Goal: Information Seeking & Learning: Learn about a topic

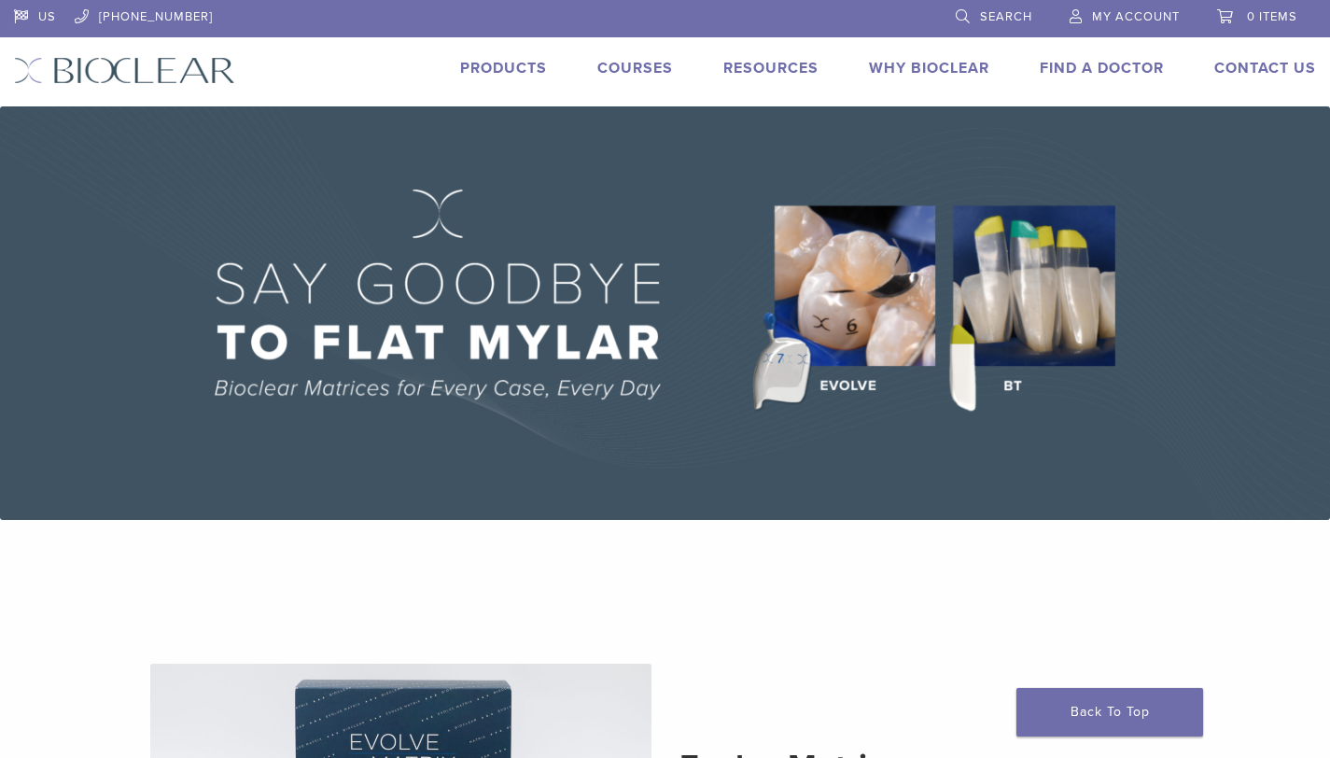
click at [509, 63] on link "Products" at bounding box center [503, 68] width 87 height 19
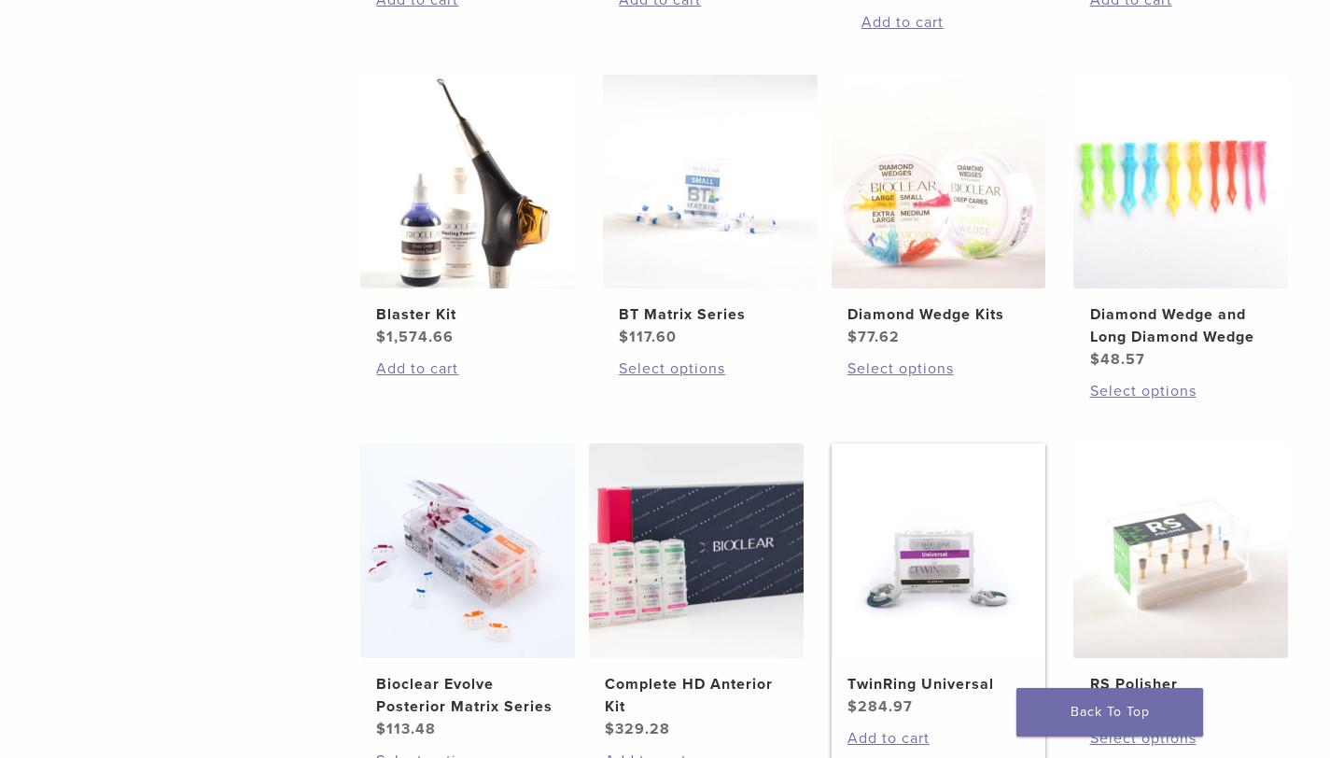
scroll to position [1285, 0]
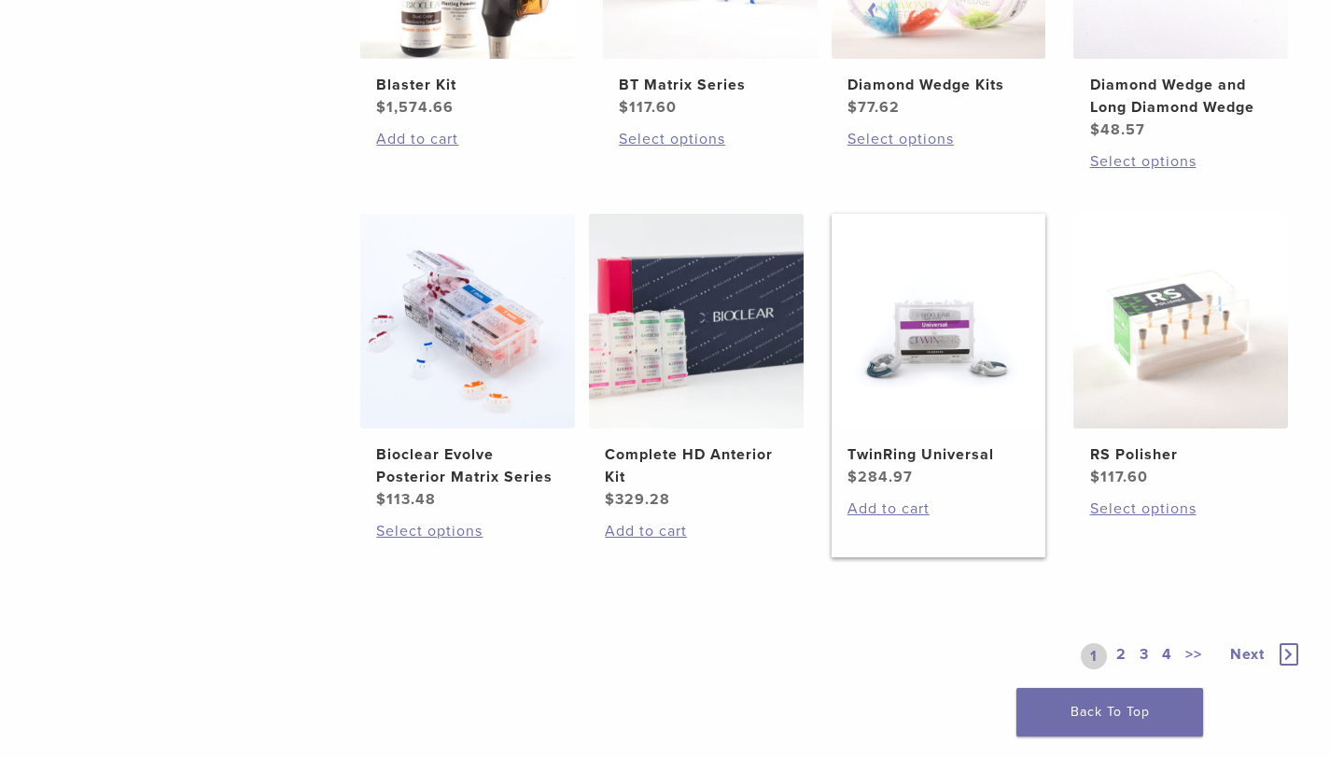
click at [894, 452] on h2 "TwinRing Universal" at bounding box center [939, 454] width 182 height 22
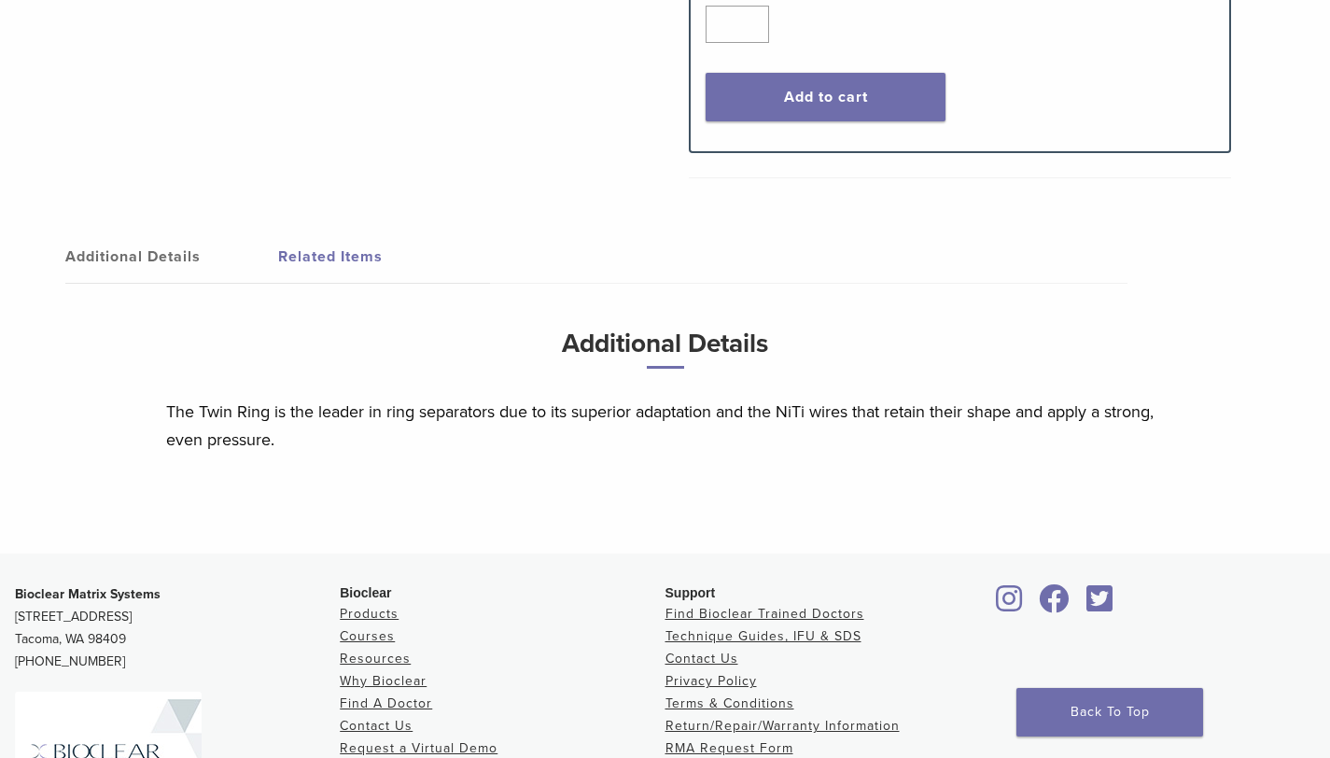
scroll to position [1441, 0]
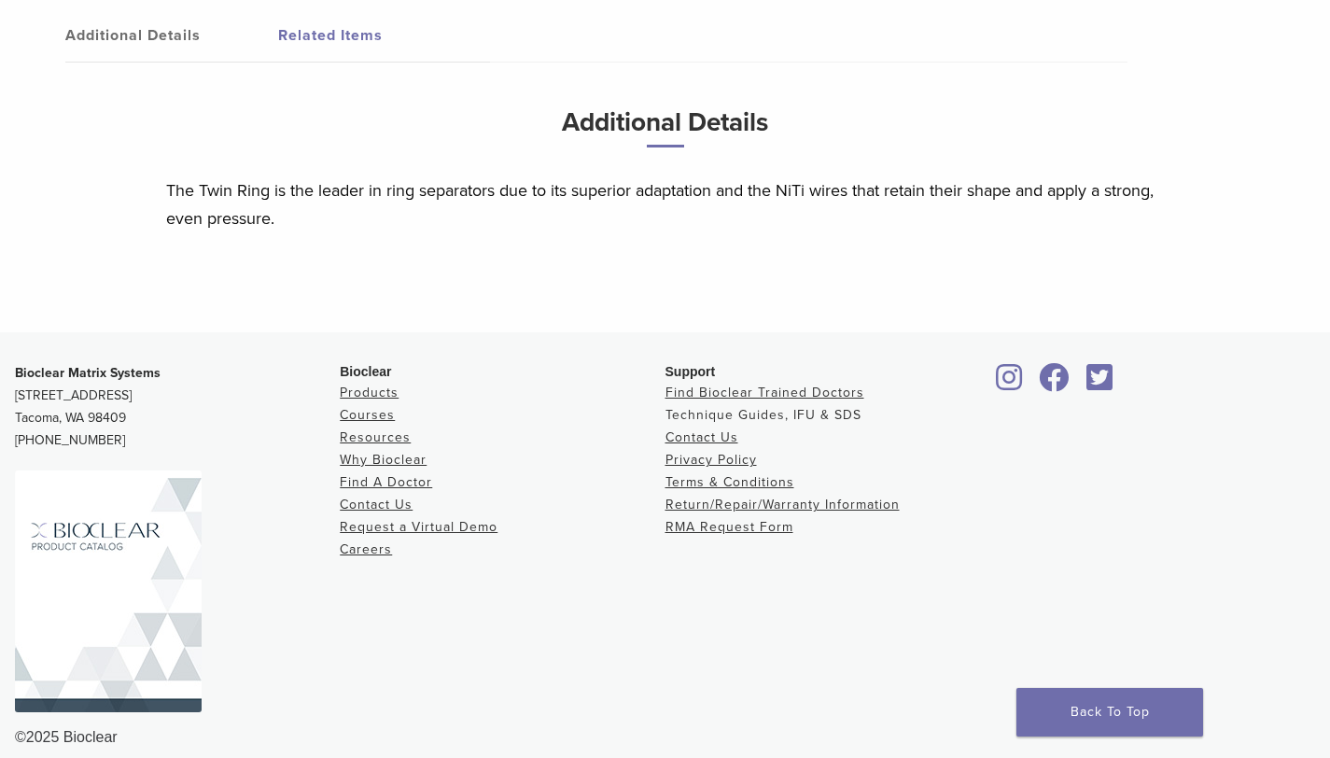
click at [799, 407] on link "Technique Guides, IFU & SDS" at bounding box center [764, 415] width 196 height 16
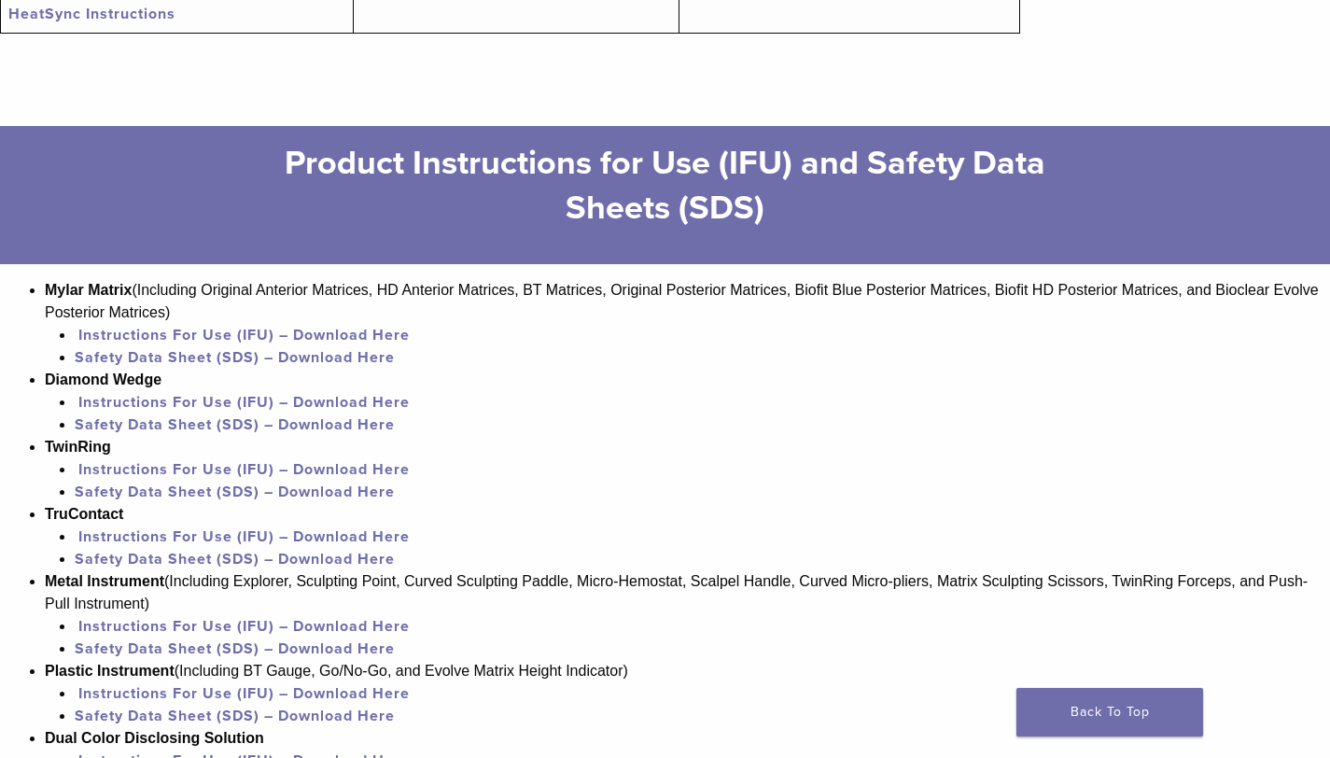
scroll to position [1151, 0]
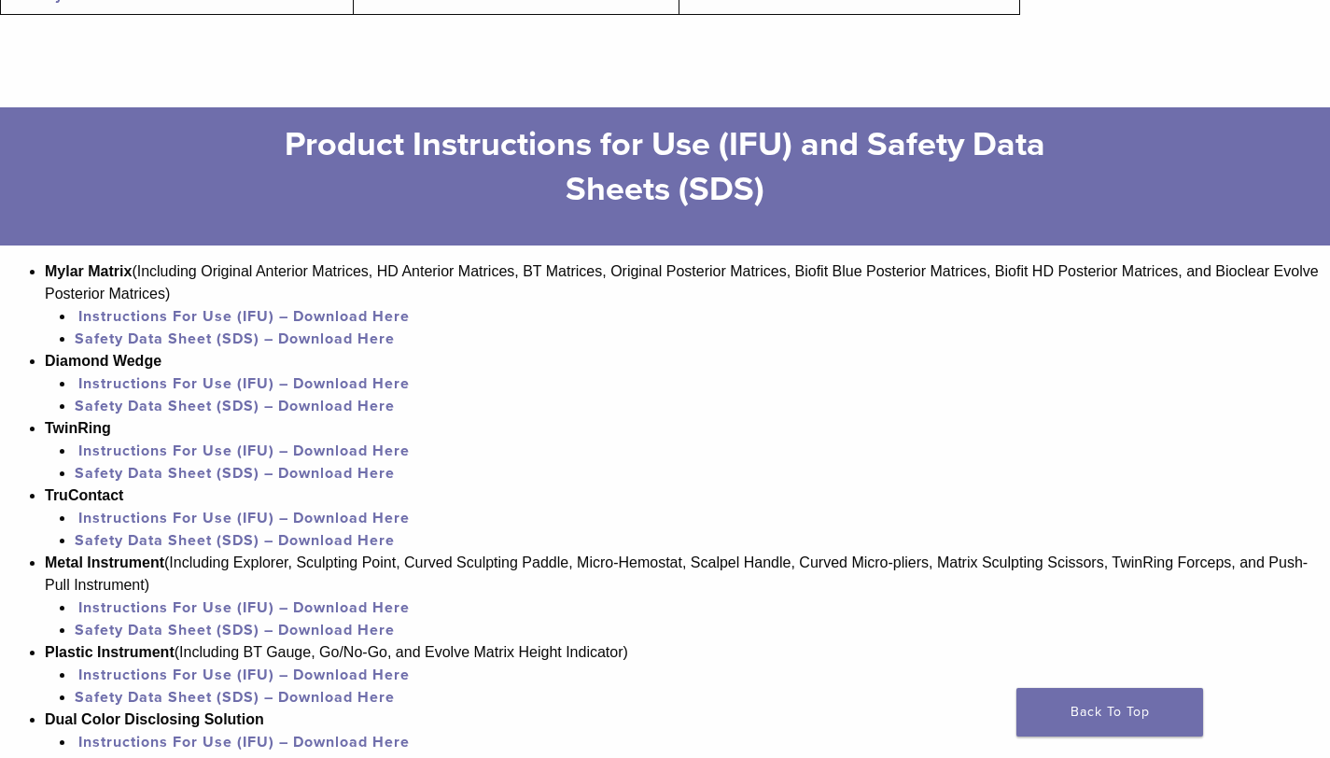
click at [215, 456] on link "Instructions For Use (IFU) – Download Here" at bounding box center [243, 451] width 331 height 19
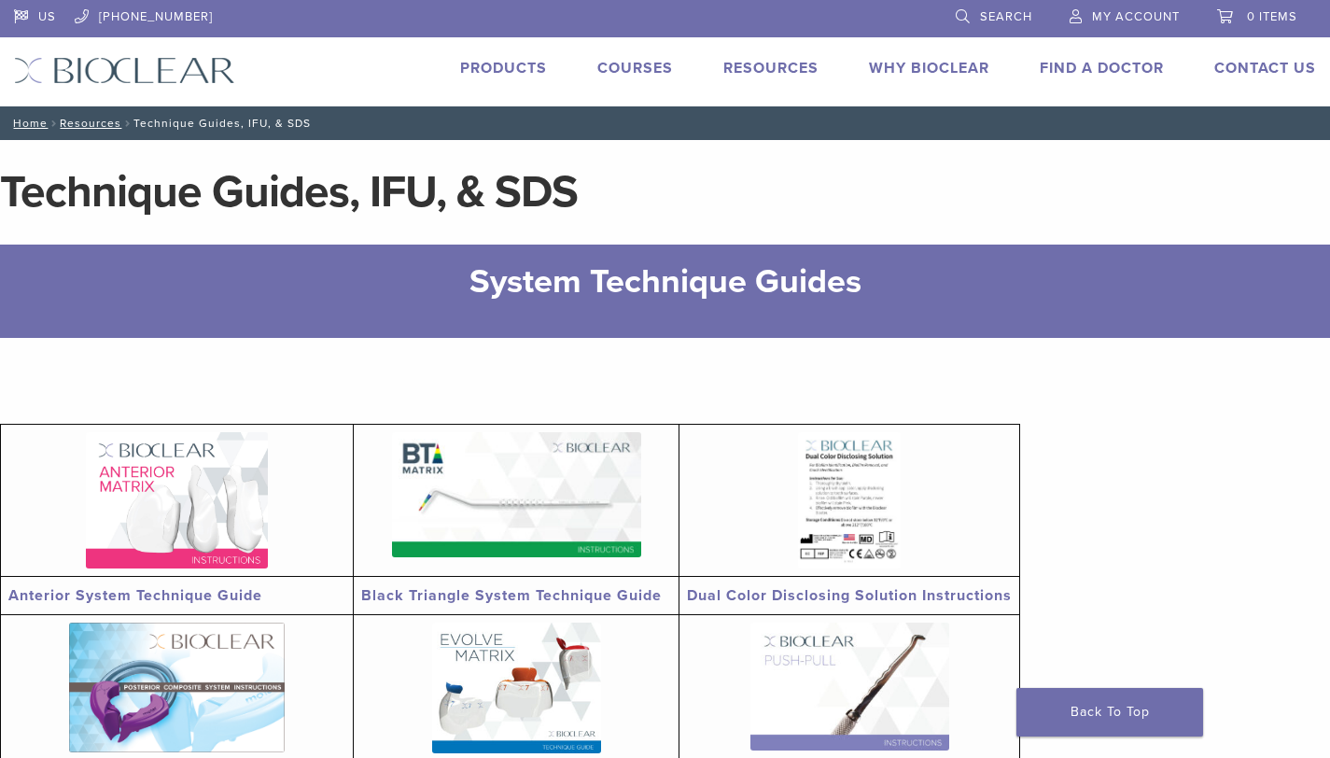
click at [631, 69] on link "Courses" at bounding box center [636, 68] width 76 height 19
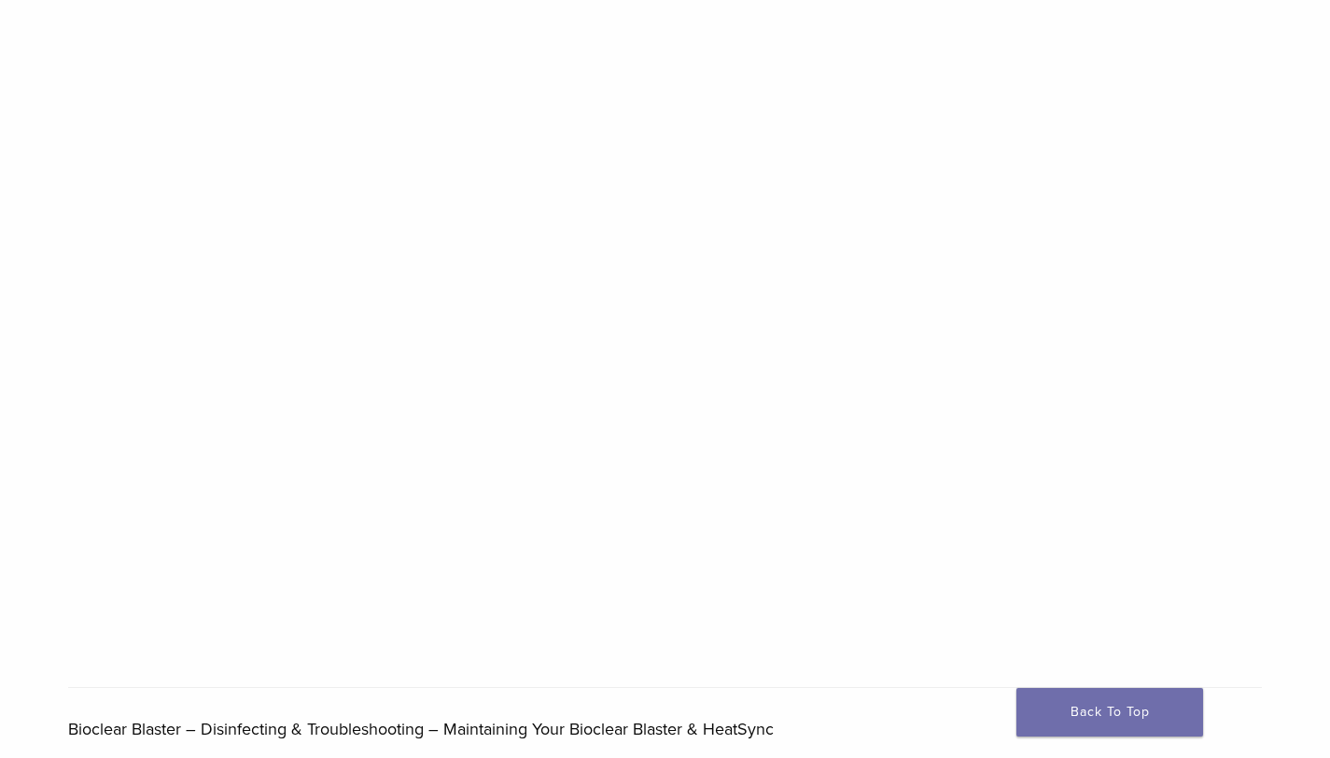
scroll to position [599, 0]
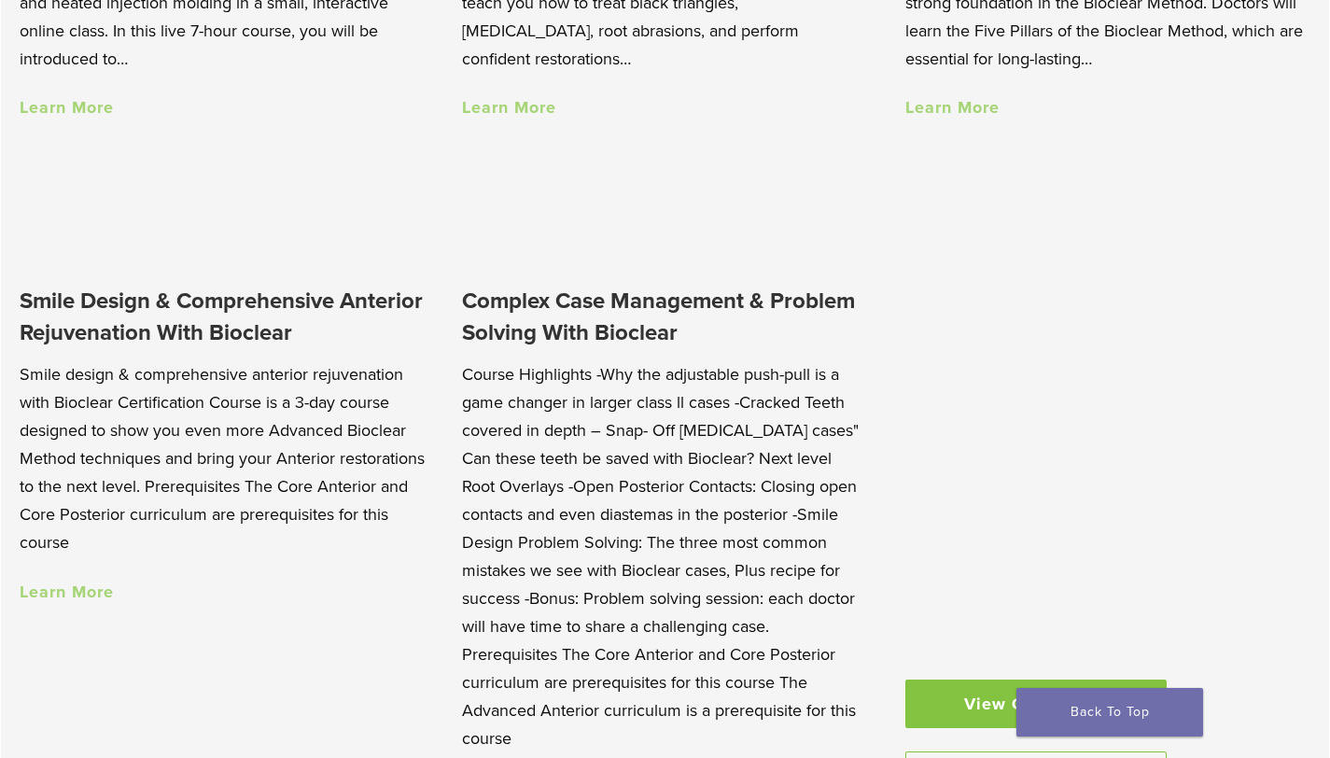
scroll to position [1347, 0]
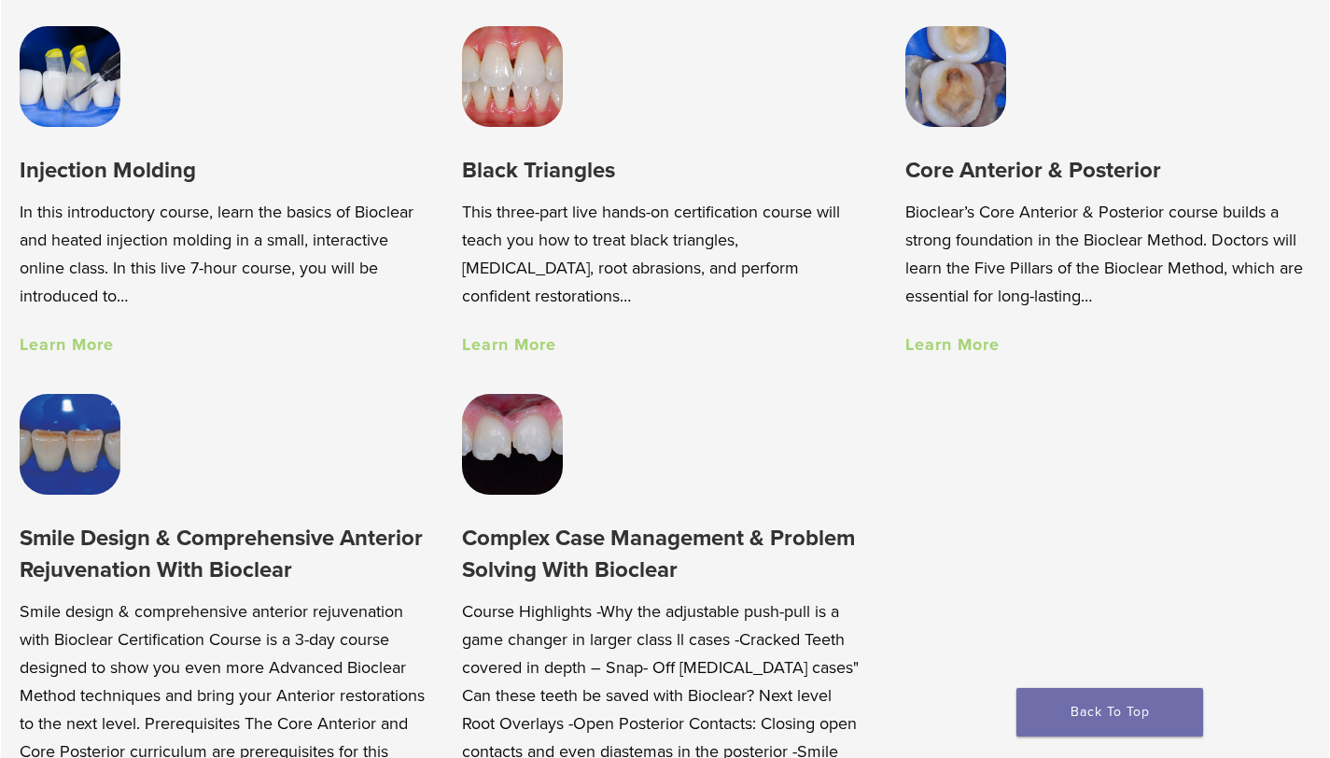
click at [950, 347] on link "Learn More" at bounding box center [953, 344] width 94 height 21
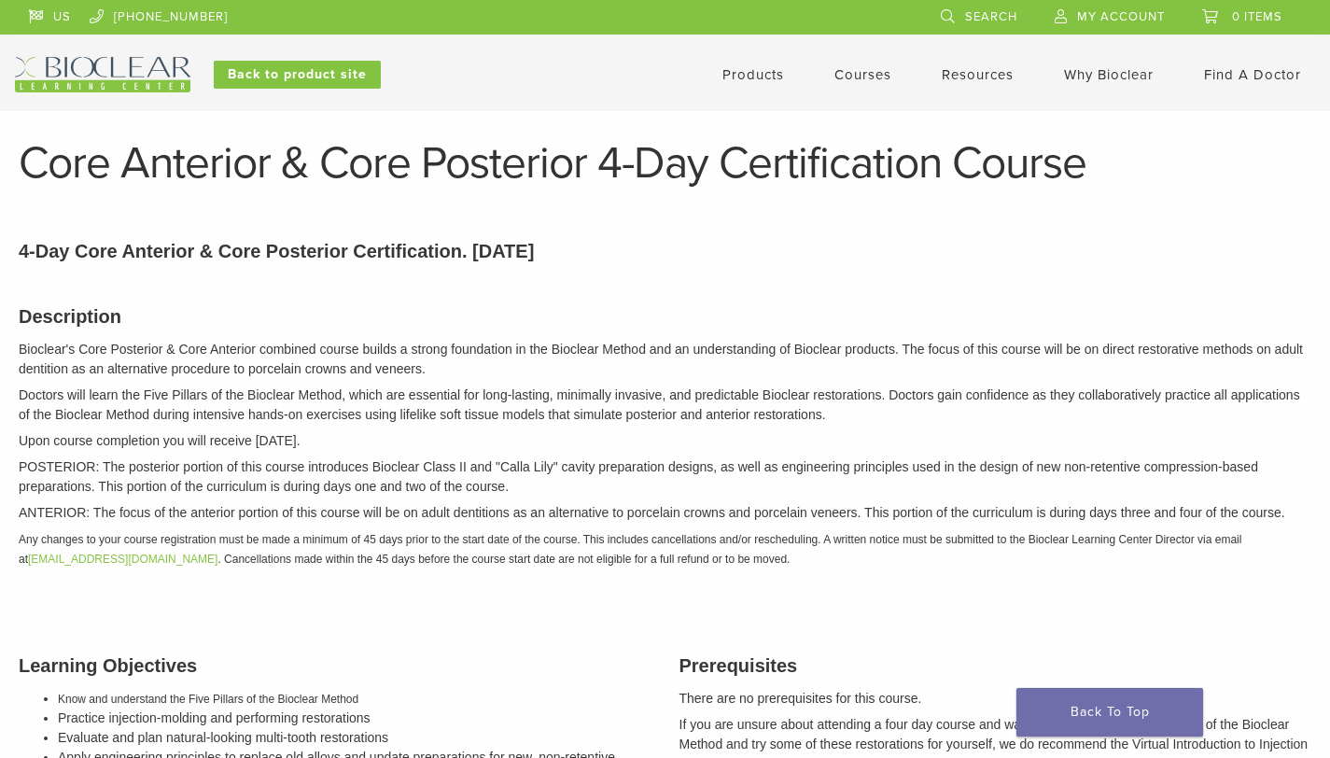
click at [875, 77] on link "Courses" at bounding box center [863, 74] width 57 height 17
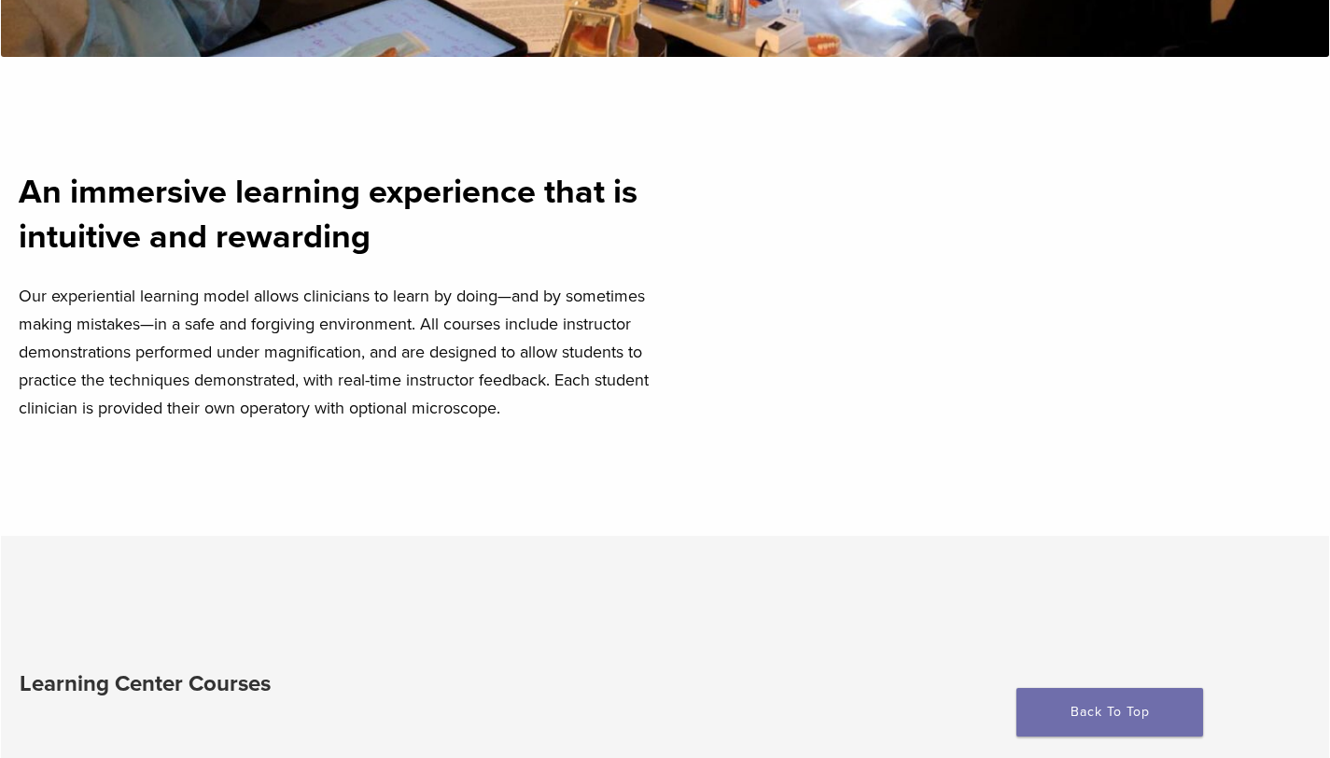
scroll to position [1231, 0]
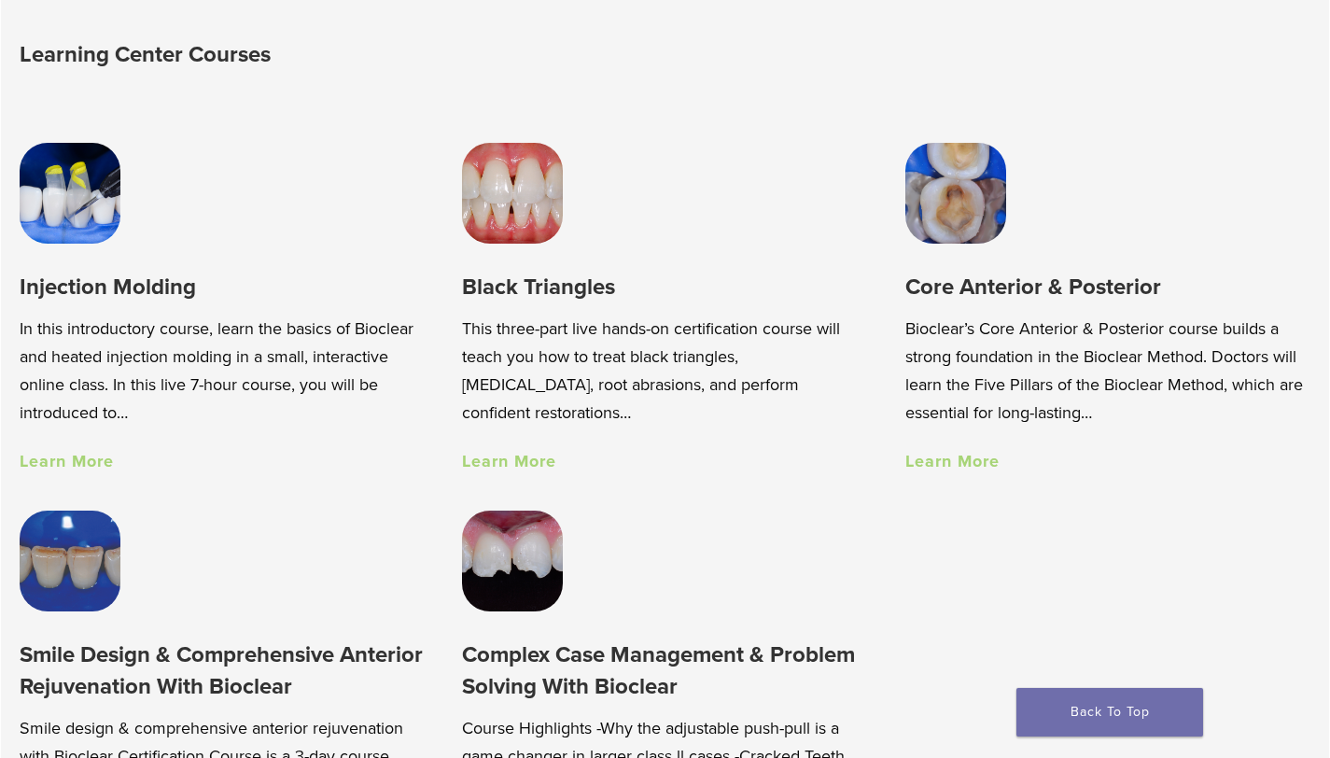
click at [75, 464] on link "Learn More" at bounding box center [67, 461] width 94 height 21
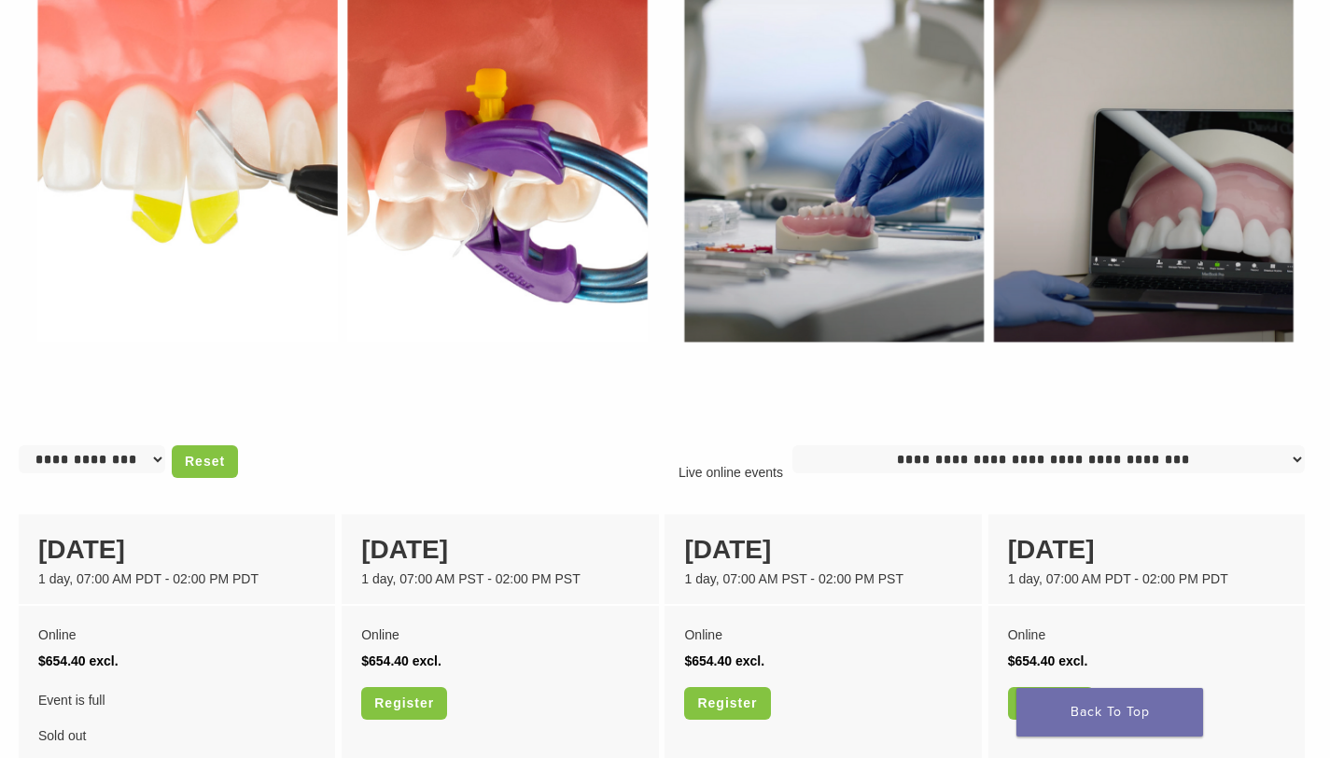
scroll to position [1215, 0]
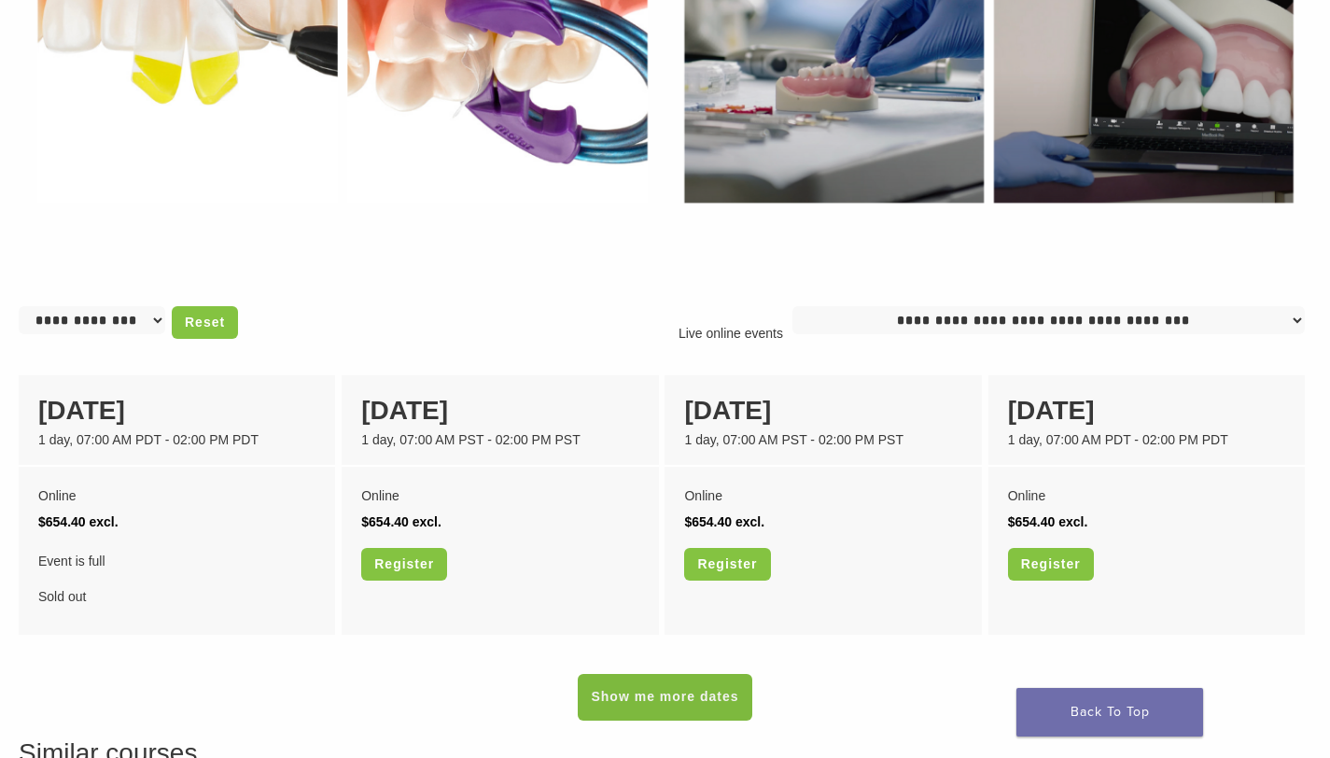
click at [693, 695] on link "Show me more dates" at bounding box center [665, 697] width 174 height 47
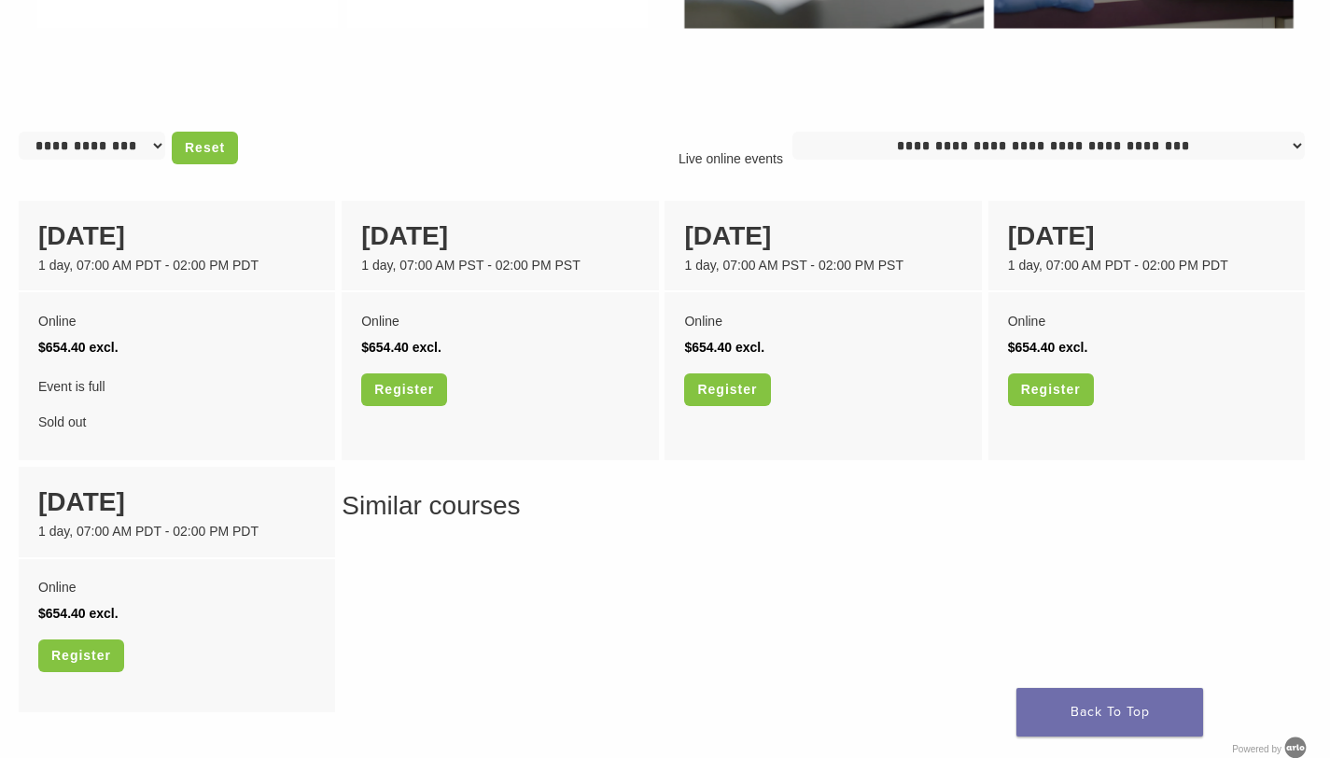
scroll to position [1390, 0]
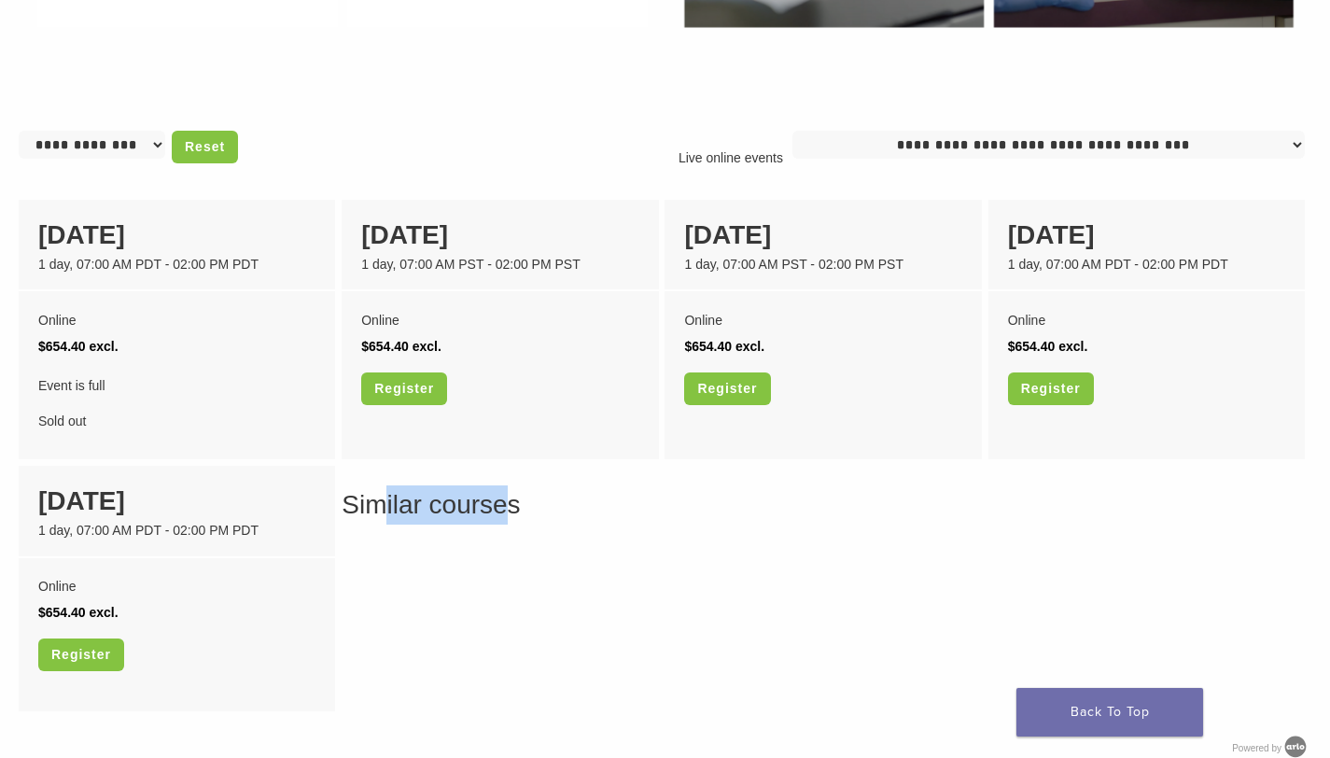
drag, startPoint x: 384, startPoint y: 510, endPoint x: 506, endPoint y: 526, distance: 123.3
click at [505, 525] on h3 "Similar courses" at bounding box center [665, 504] width 1293 height 39
click at [506, 525] on h3 "Similar courses" at bounding box center [665, 504] width 1293 height 39
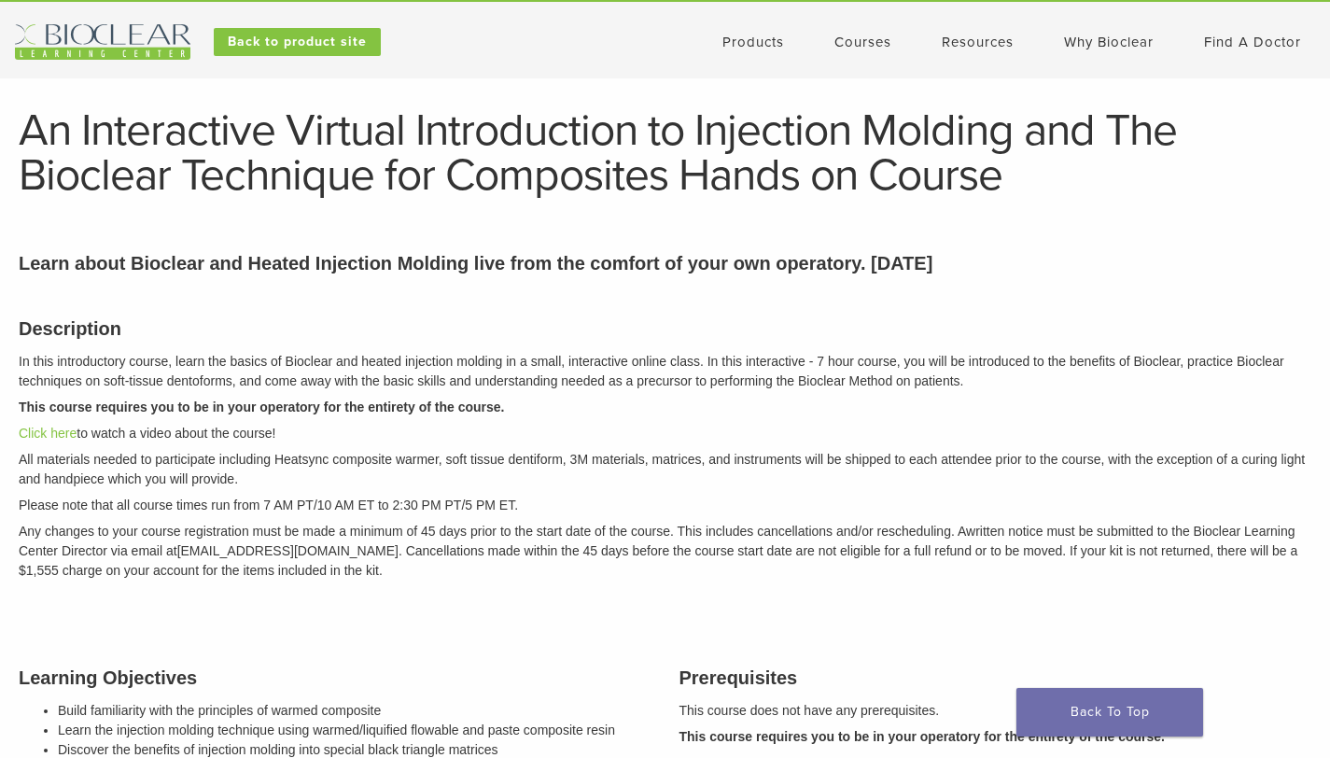
scroll to position [0, 0]
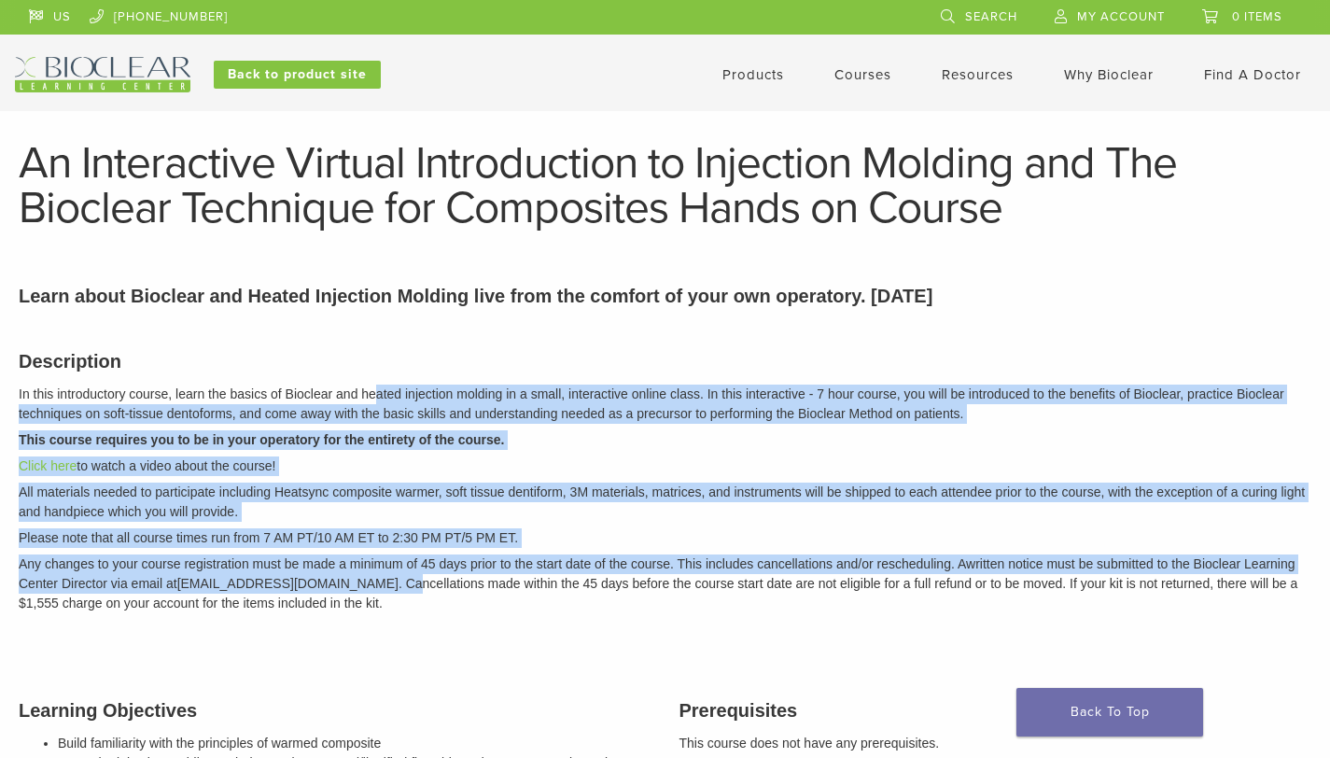
drag, startPoint x: 434, startPoint y: 499, endPoint x: 440, endPoint y: 582, distance: 83.3
click at [440, 582] on div "Description In this introductory course, learn the basics of Bioclear and heate…" at bounding box center [665, 479] width 1321 height 310
click at [440, 583] on em "Any changes to your course registration must be made a minimum of 45 days prior…" at bounding box center [658, 583] width 1279 height 54
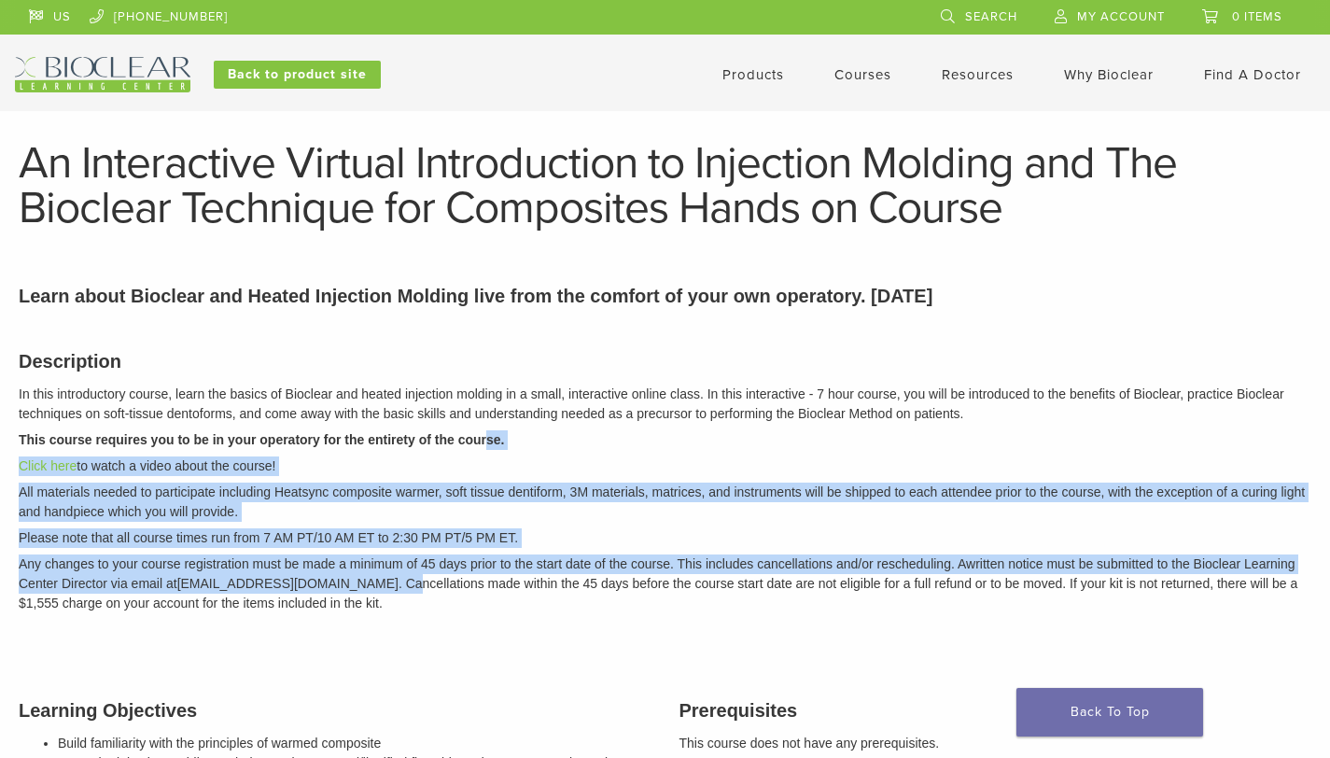
drag, startPoint x: 445, startPoint y: 543, endPoint x: 482, endPoint y: 439, distance: 110.7
click at [482, 439] on div "Description In this introductory course, learn the basics of Bioclear and heate…" at bounding box center [665, 479] width 1321 height 310
click at [482, 439] on strong "This course requires you to be in your operatory for the entirety of the course." at bounding box center [261, 439] width 485 height 15
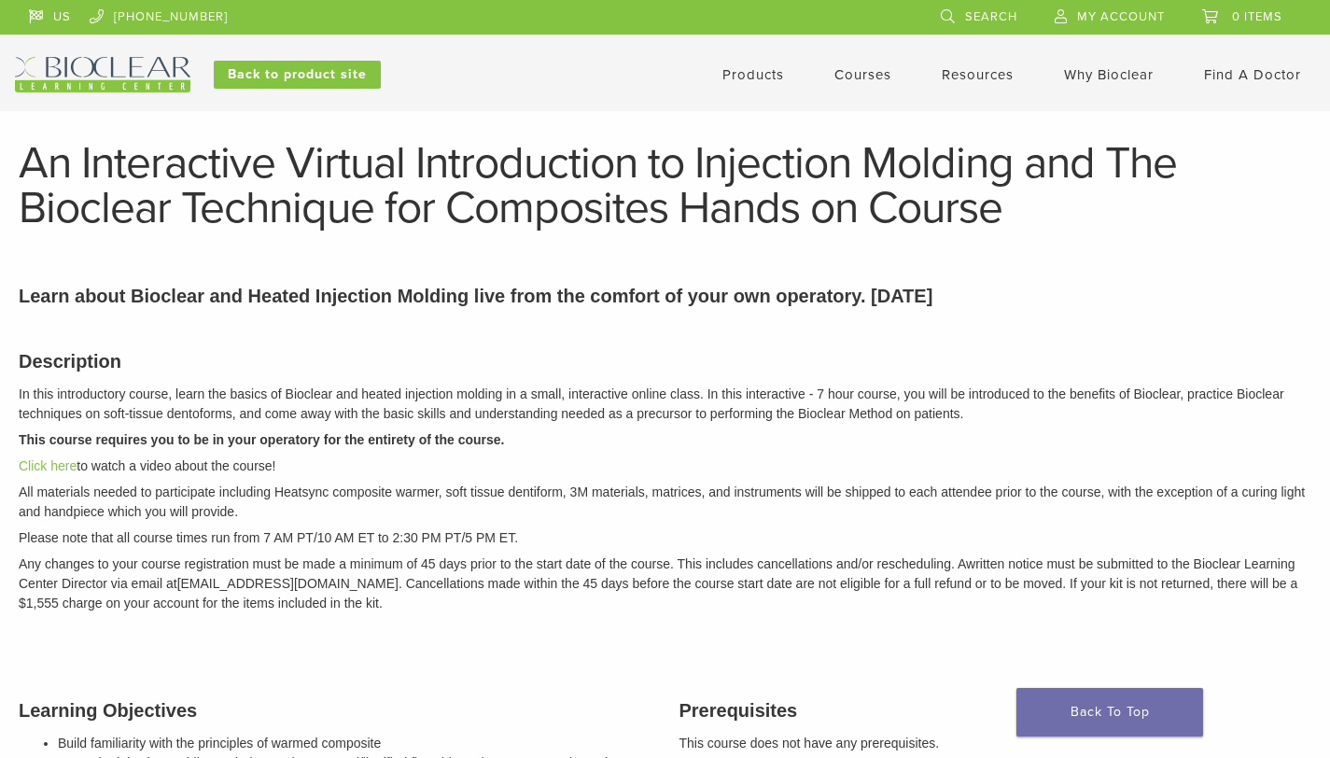
drag, startPoint x: 514, startPoint y: 468, endPoint x: 561, endPoint y: 575, distance: 117.5
click at [561, 575] on div "Description In this introductory course, learn the basics of Bioclear and heate…" at bounding box center [665, 479] width 1321 height 310
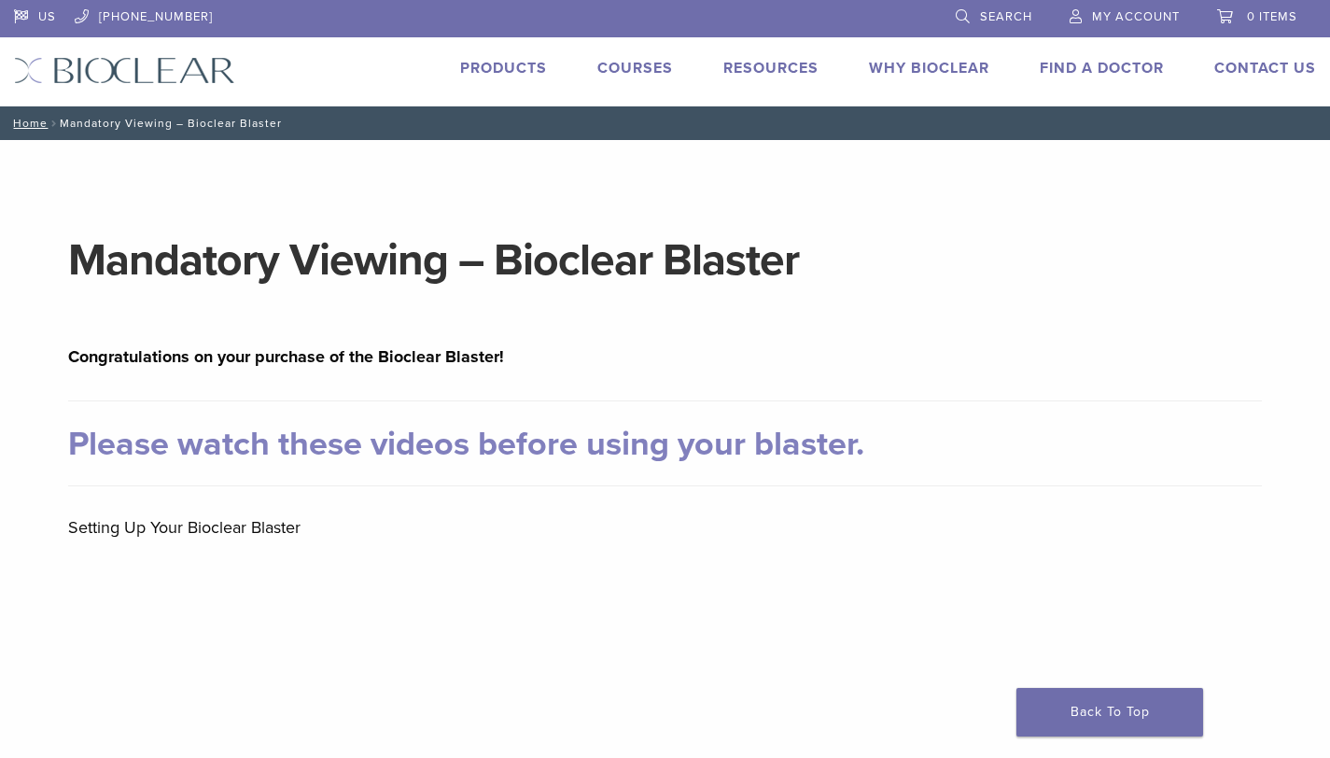
click at [506, 66] on link "Products" at bounding box center [503, 68] width 87 height 19
